Goal: Book appointment/travel/reservation

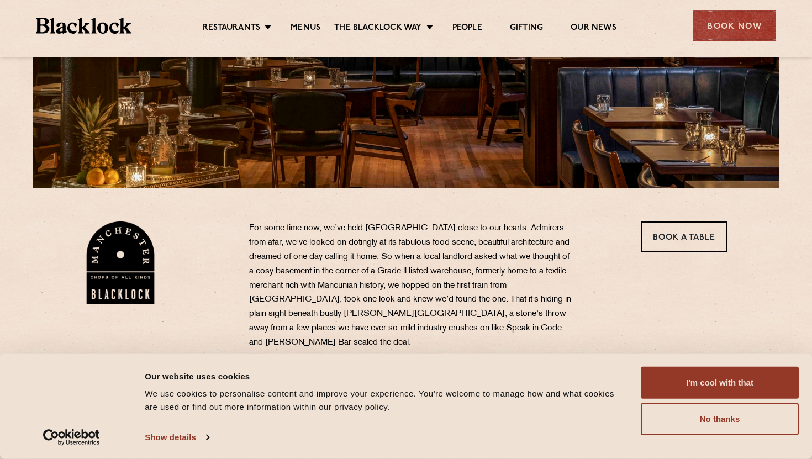
scroll to position [234, 0]
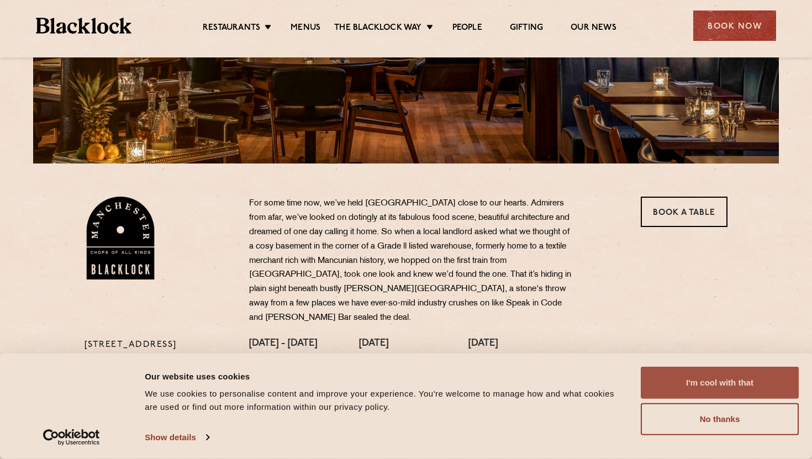
click at [689, 388] on button "I'm cool with that" at bounding box center [720, 383] width 158 height 32
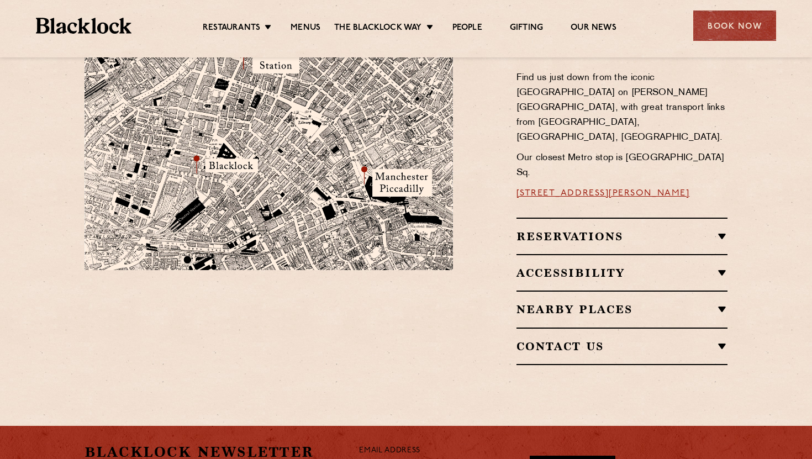
scroll to position [707, 0]
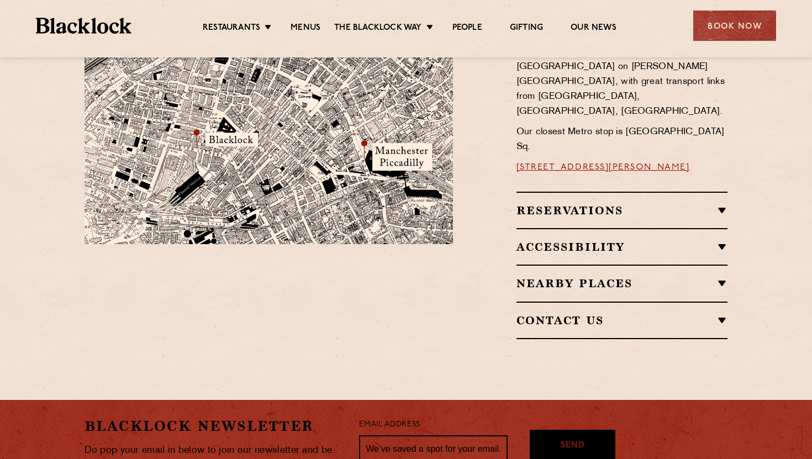
click at [566, 204] on h2 "Reservations" at bounding box center [623, 210] width 212 height 13
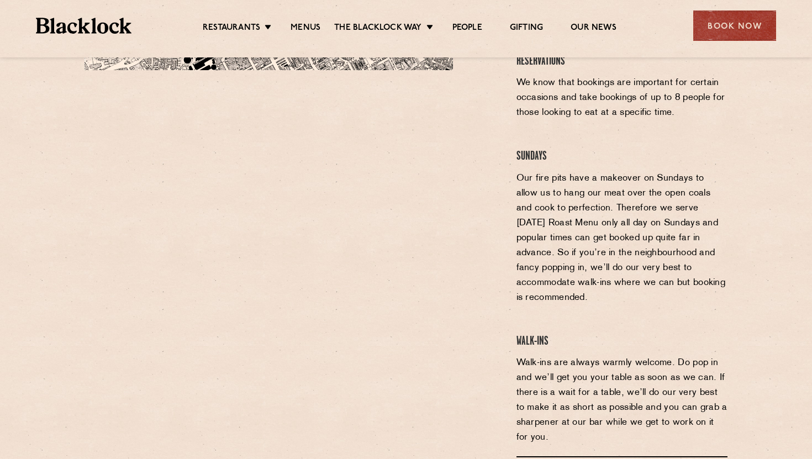
scroll to position [880, 0]
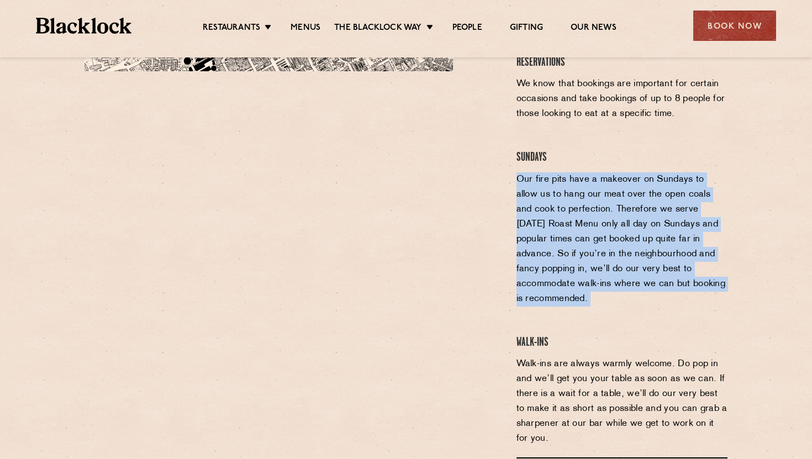
drag, startPoint x: 626, startPoint y: 241, endPoint x: 502, endPoint y: 118, distance: 175.4
click at [502, 118] on div "Restaurant Information Find us just down from the iconic Midland Hotel on Peter…" at bounding box center [598, 198] width 275 height 741
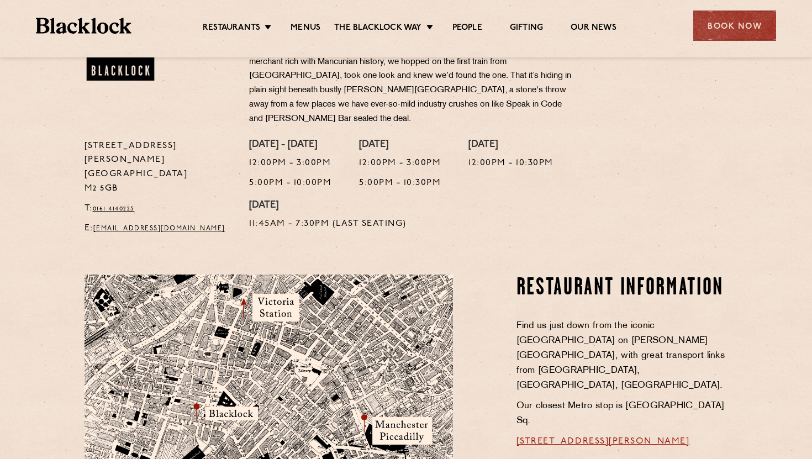
scroll to position [333, 0]
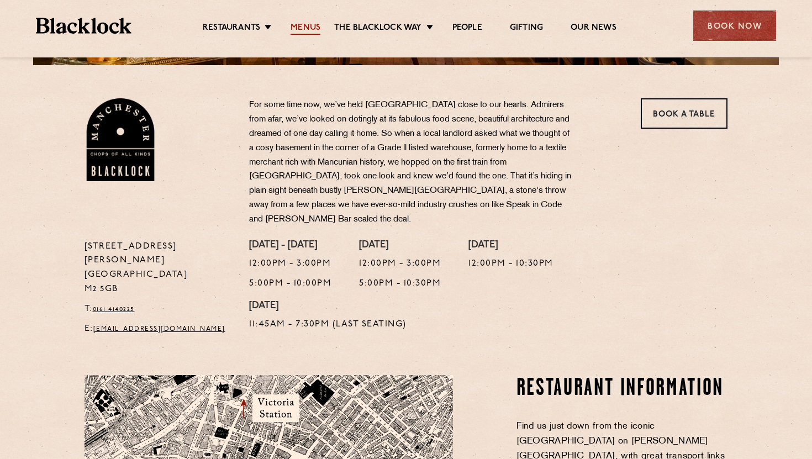
click at [301, 25] on link "Menus" at bounding box center [306, 29] width 30 height 12
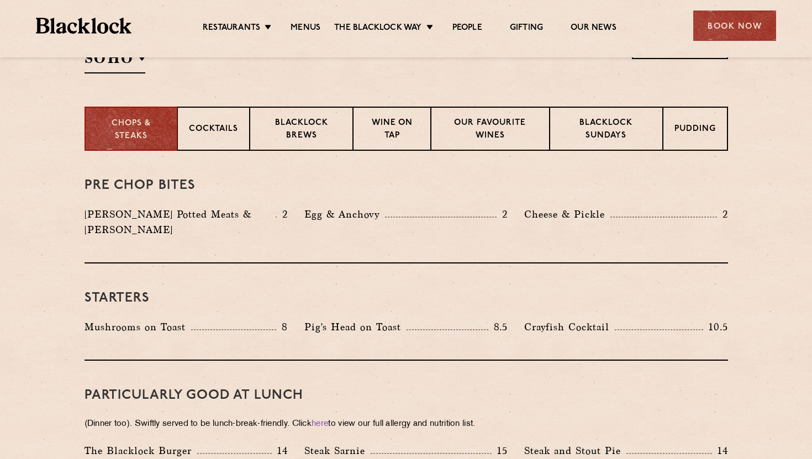
scroll to position [406, 0]
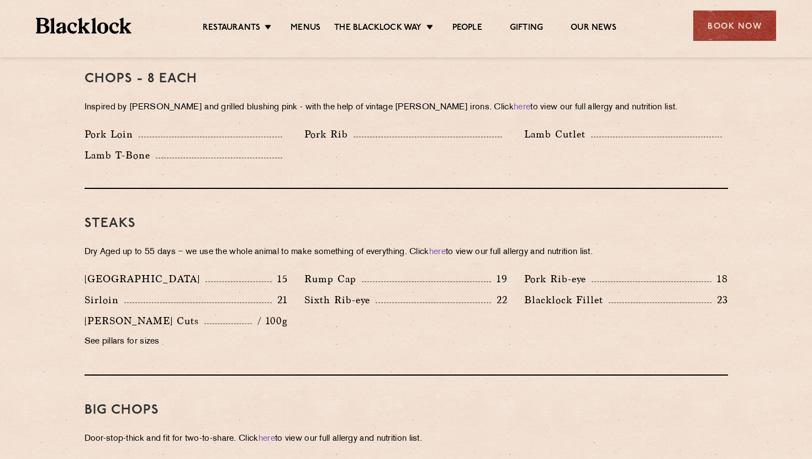
scroll to position [1007, 0]
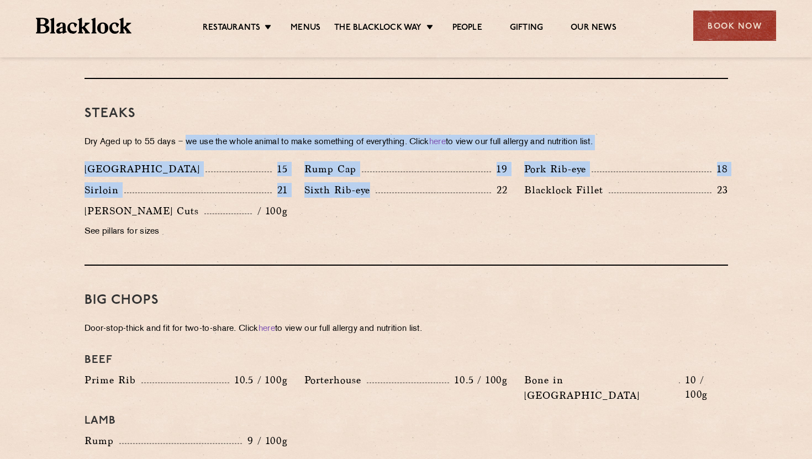
drag, startPoint x: 408, startPoint y: 195, endPoint x: 187, endPoint y: 120, distance: 233.3
click at [187, 120] on div "Steaks Dry Aged up to 55 days − we use the whole animal to make something of ev…" at bounding box center [407, 172] width 644 height 187
click at [187, 135] on p "Dry Aged up to 55 days − we use the whole animal to make something of everythin…" at bounding box center [407, 142] width 644 height 15
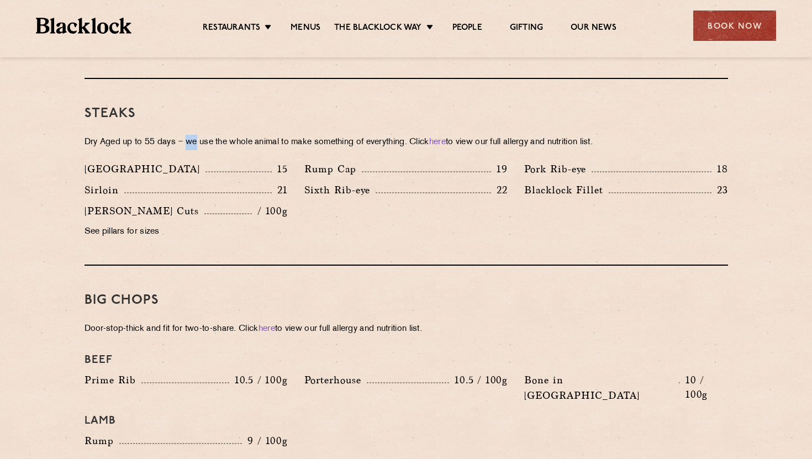
click at [187, 135] on p "Dry Aged up to 55 days − we use the whole animal to make something of everythin…" at bounding box center [407, 142] width 644 height 15
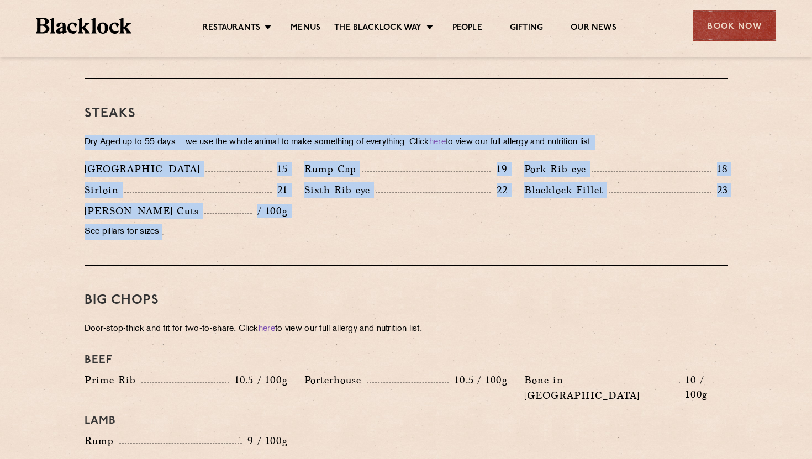
drag, startPoint x: 187, startPoint y: 120, endPoint x: 289, endPoint y: 211, distance: 136.6
click at [289, 211] on div "Steaks Dry Aged up to 55 days − we use the whole animal to make something of ev…" at bounding box center [407, 172] width 644 height 187
click at [289, 211] on div "Butcher's Cuts / 100g See pillars for sizes" at bounding box center [186, 224] width 220 height 42
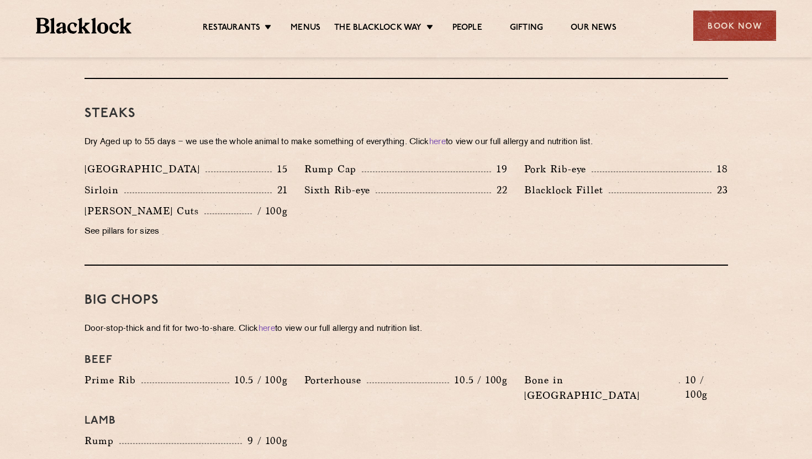
click at [289, 211] on div "Butcher's Cuts / 100g See pillars for sizes" at bounding box center [186, 224] width 220 height 42
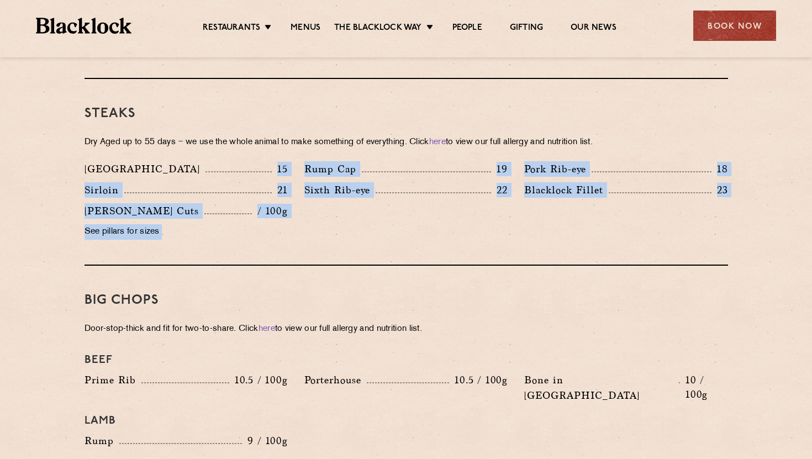
drag, startPoint x: 289, startPoint y: 211, endPoint x: 155, endPoint y: 149, distance: 147.3
click at [155, 161] on div "Denver 15 Rump Cap 19 Pork Rib-eye 18 Sirloin 21 Sixth Rib-eye 22 Blacklock Fil…" at bounding box center [406, 203] width 660 height 84
click at [155, 161] on div "Denver 15" at bounding box center [186, 168] width 203 height 15
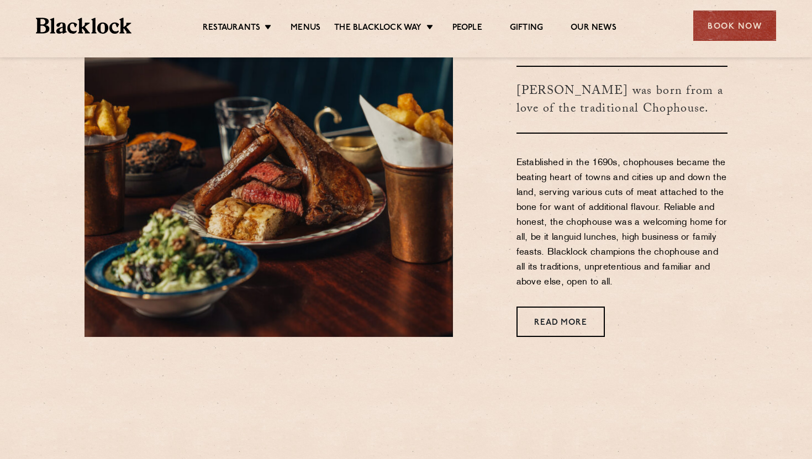
scroll to position [654, 0]
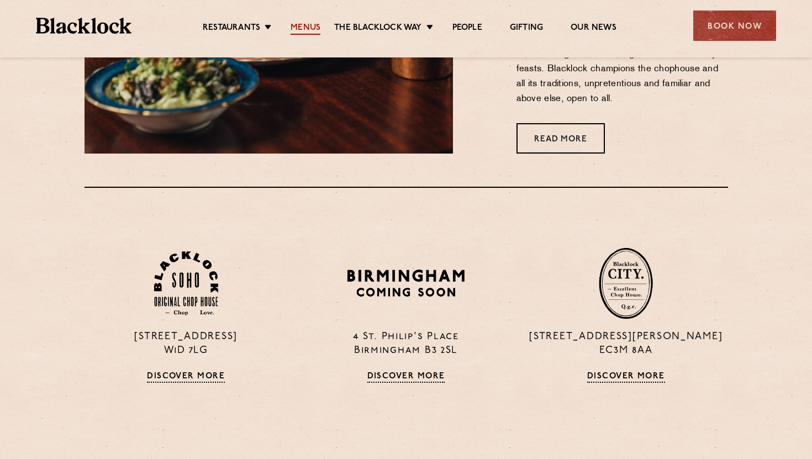
click at [301, 27] on link "Menus" at bounding box center [306, 29] width 30 height 12
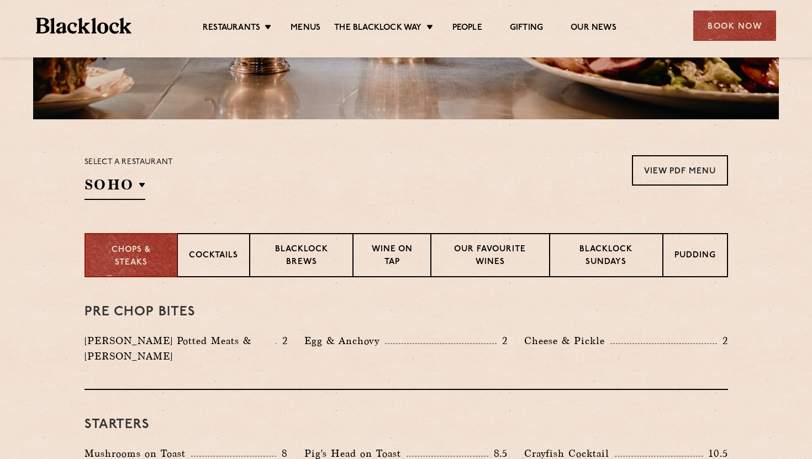
scroll to position [164, 0]
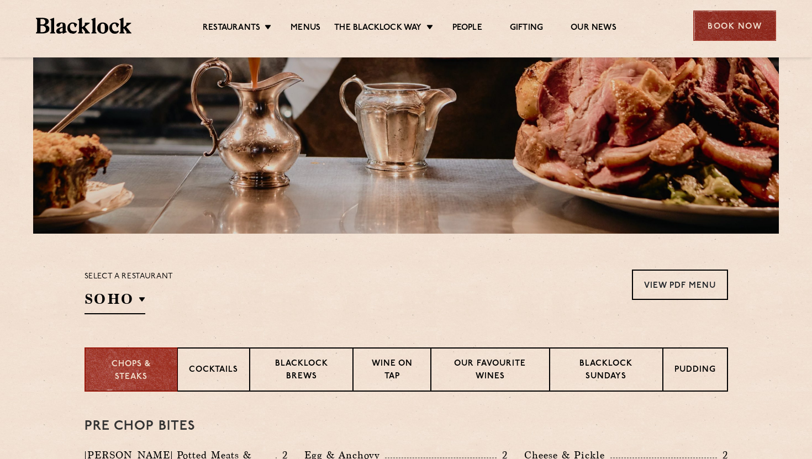
click at [743, 34] on div "Book Now" at bounding box center [734, 25] width 83 height 30
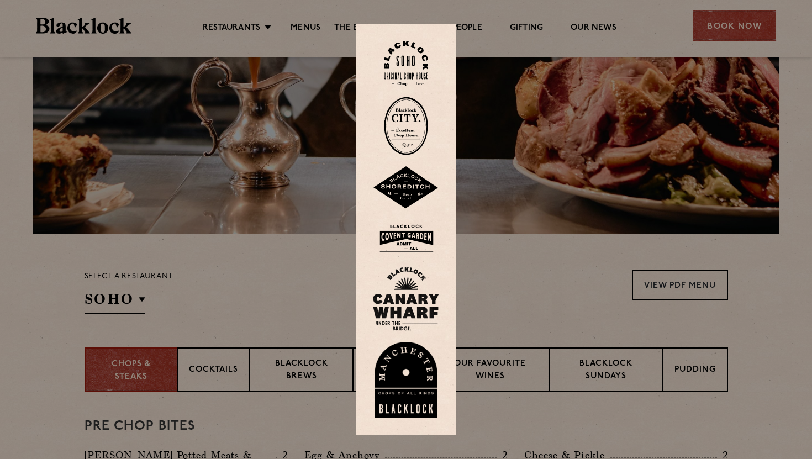
scroll to position [329, 0]
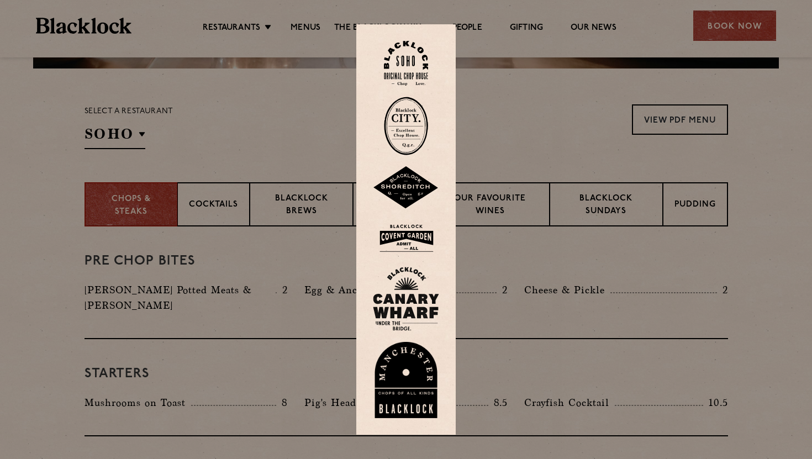
click at [395, 355] on img at bounding box center [406, 380] width 66 height 76
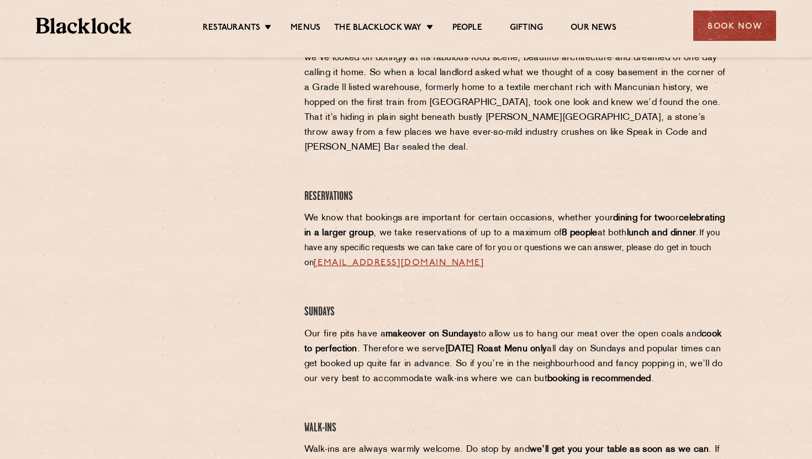
scroll to position [308, 0]
